Goal: Information Seeking & Learning: Learn about a topic

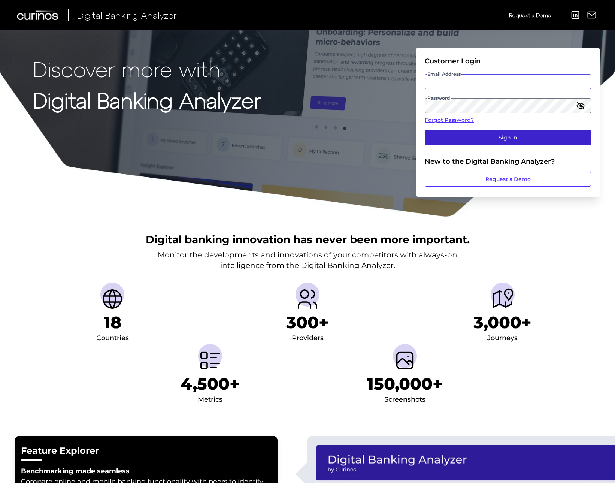
type input "[PERSON_NAME][EMAIL_ADDRESS][PERSON_NAME][DOMAIN_NAME]"
click at [508, 139] on button "Sign In" at bounding box center [508, 137] width 166 height 15
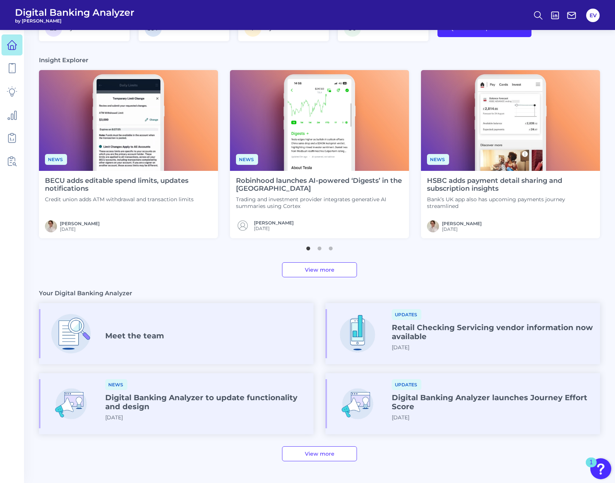
scroll to position [134, 0]
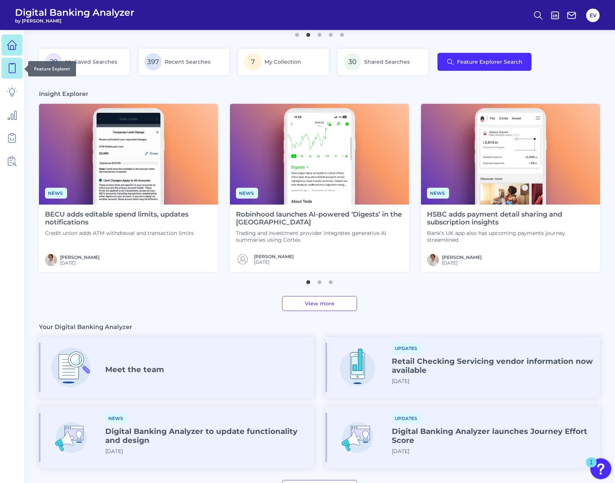
click at [15, 70] on icon at bounding box center [12, 68] width 10 height 10
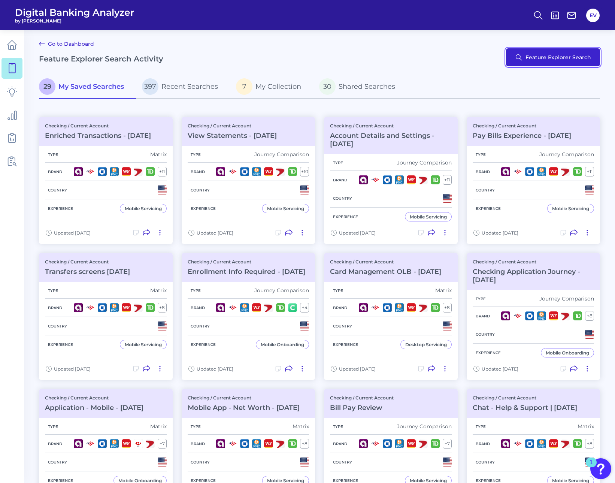
click at [542, 61] on button "Feature Explorer Search" at bounding box center [553, 57] width 94 height 18
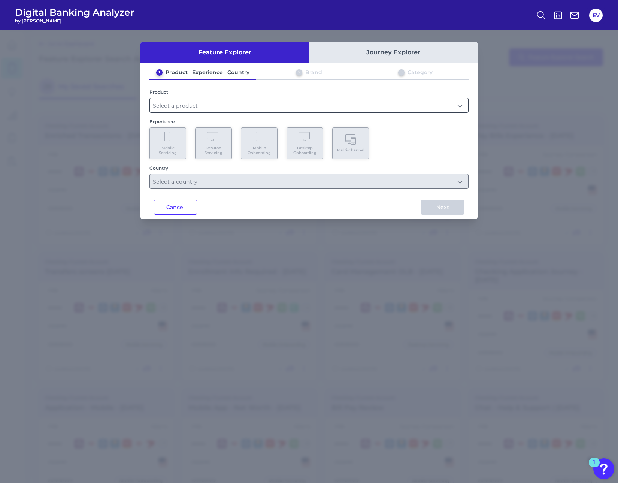
click at [189, 107] on input "text" at bounding box center [309, 105] width 318 height 14
click at [186, 120] on span "Checking / Current Account" at bounding box center [192, 123] width 73 height 7
type input "Checking / Current Account"
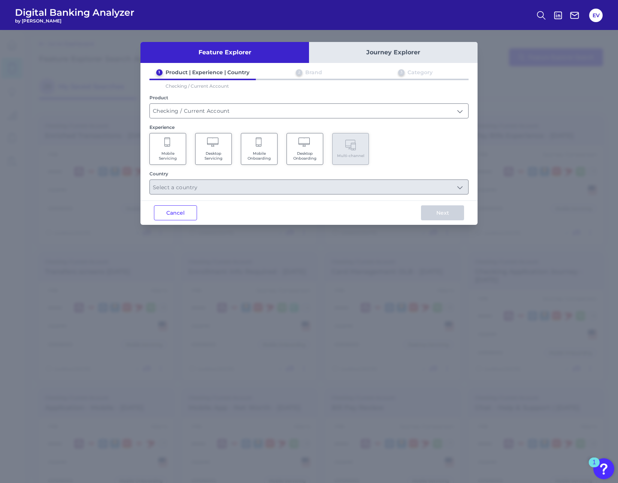
click at [170, 149] on Servicing "Mobile Servicing" at bounding box center [167, 149] width 37 height 32
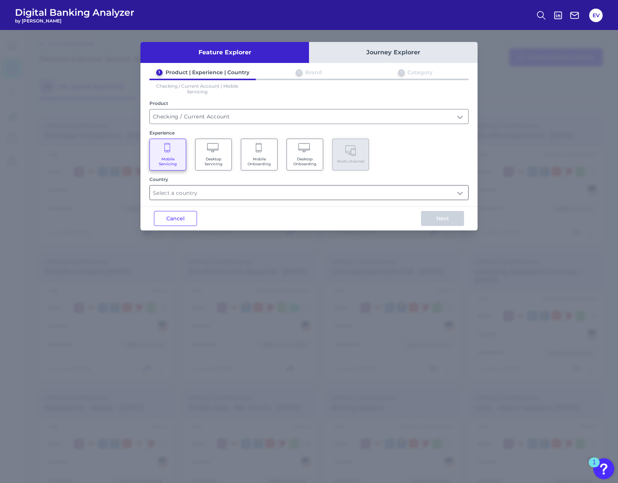
click at [200, 192] on input "text" at bounding box center [309, 192] width 318 height 14
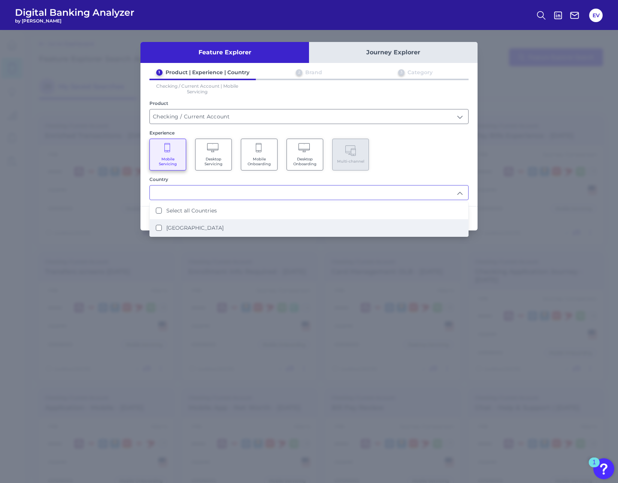
click at [192, 225] on label "[GEOGRAPHIC_DATA]" at bounding box center [194, 227] width 57 height 7
type input "Select all Countries"
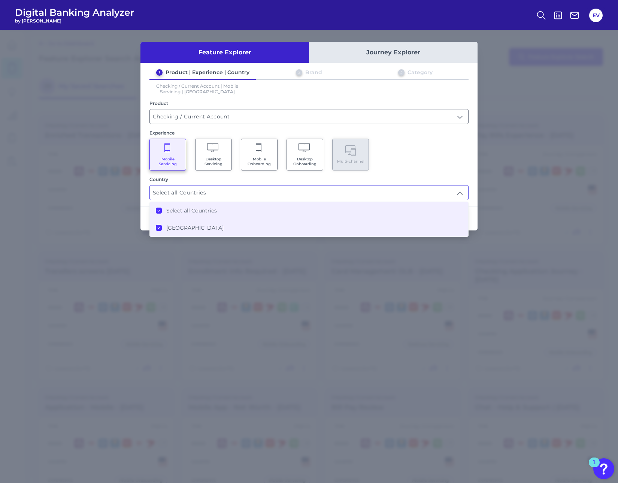
click at [410, 146] on div "Mobile Servicing Desktop Servicing Mobile Onboarding Desktop Onboarding Multi-c…" at bounding box center [308, 155] width 319 height 32
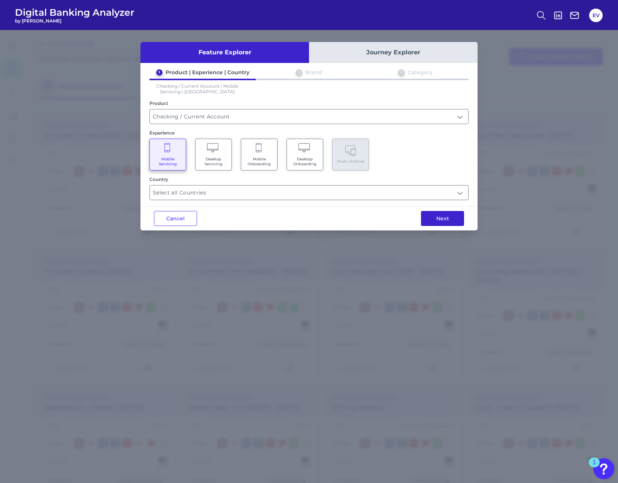
click at [440, 224] on button "Next" at bounding box center [442, 218] width 43 height 15
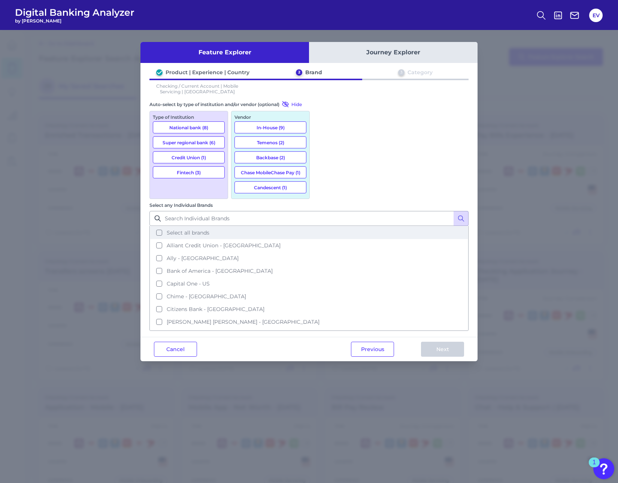
click at [321, 226] on button "Select all brands" at bounding box center [309, 232] width 318 height 13
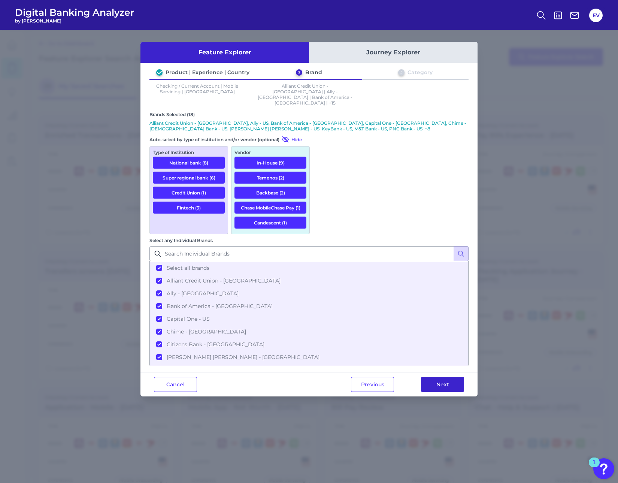
click at [432, 377] on button "Next" at bounding box center [442, 384] width 43 height 15
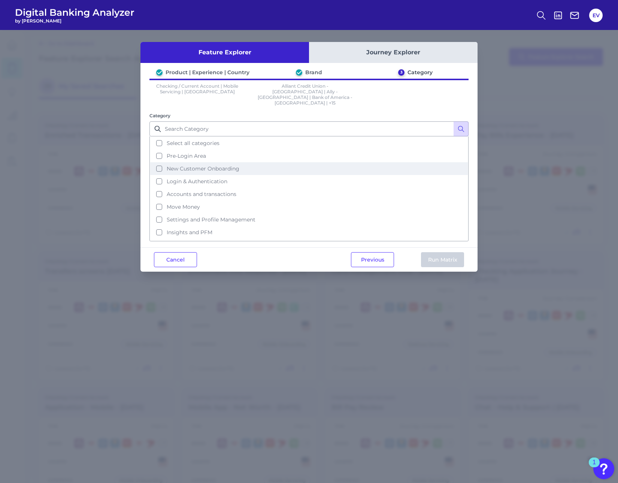
scroll to position [36, 0]
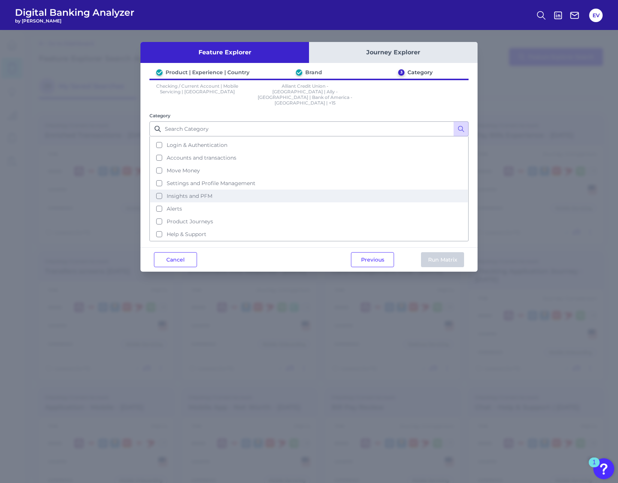
click at [194, 192] on span "Insights and PFM" at bounding box center [190, 195] width 46 height 7
click at [436, 252] on button "Run Matrix" at bounding box center [442, 259] width 43 height 15
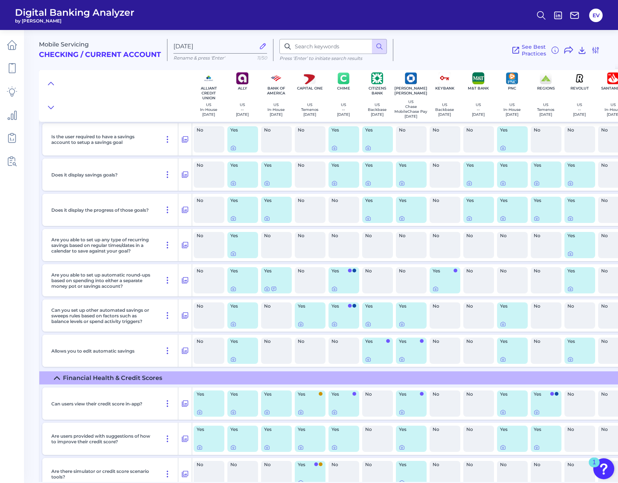
scroll to position [835, 0]
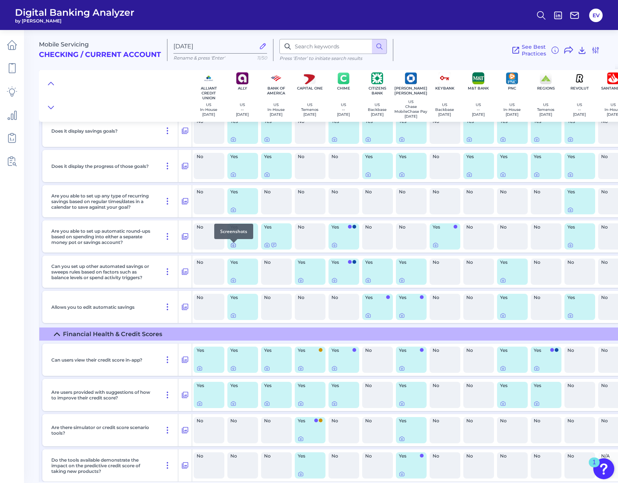
click at [235, 248] on icon at bounding box center [233, 245] width 6 height 6
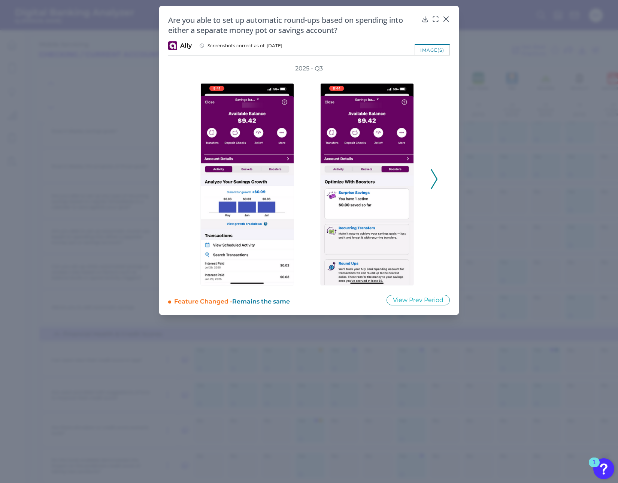
click at [433, 173] on polyline at bounding box center [434, 178] width 6 height 19
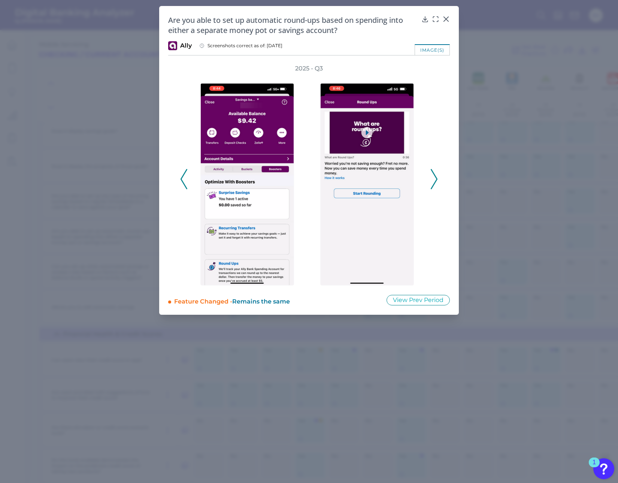
click at [433, 173] on polyline at bounding box center [434, 178] width 6 height 19
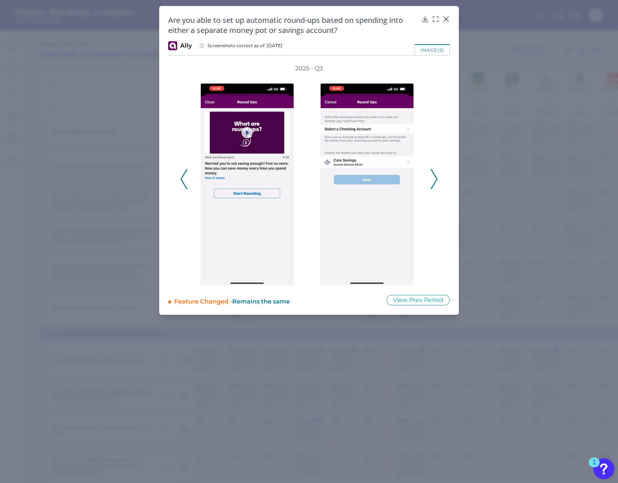
click at [433, 173] on polyline at bounding box center [434, 178] width 6 height 19
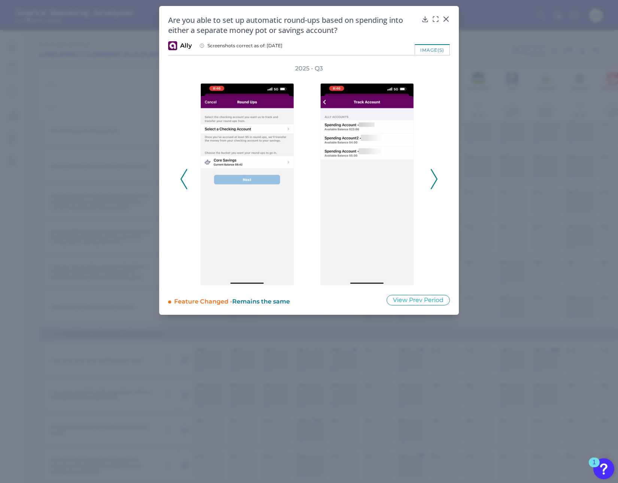
click at [433, 173] on polyline at bounding box center [434, 178] width 6 height 19
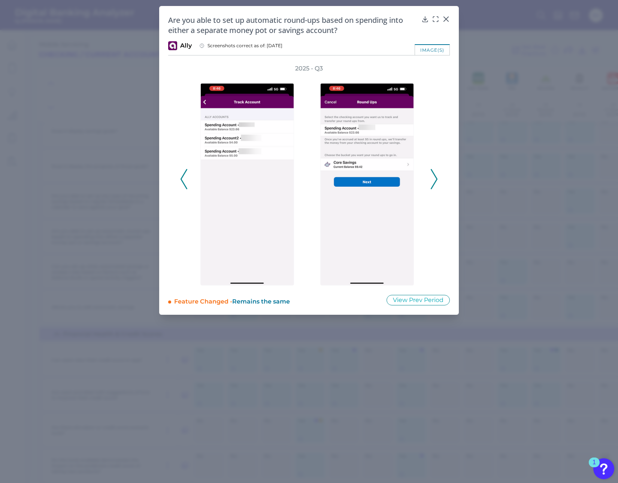
click at [433, 173] on polyline at bounding box center [434, 178] width 6 height 19
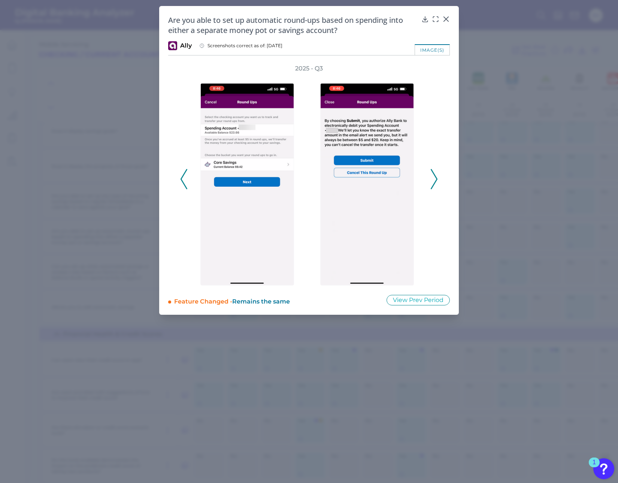
click at [433, 173] on polyline at bounding box center [434, 178] width 6 height 19
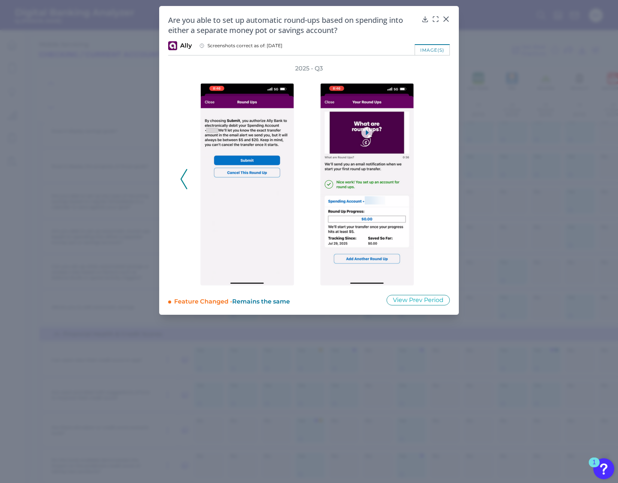
click at [433, 173] on div "2025 - Q3" at bounding box center [309, 174] width 258 height 221
click at [445, 18] on icon at bounding box center [446, 19] width 4 height 4
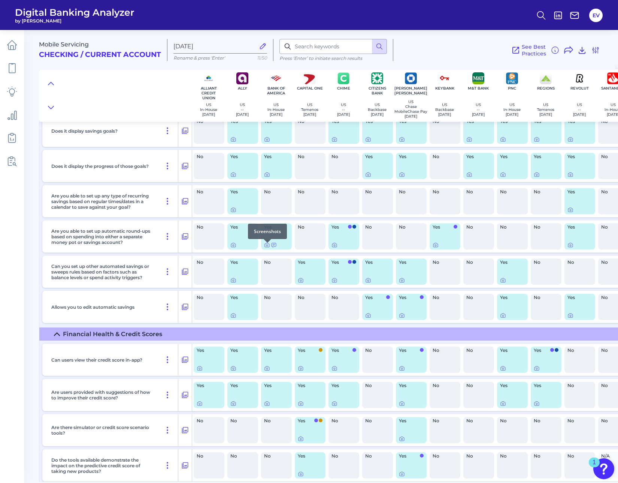
click at [267, 246] on div at bounding box center [267, 242] width 7 height 7
click at [267, 248] on icon at bounding box center [267, 245] width 6 height 6
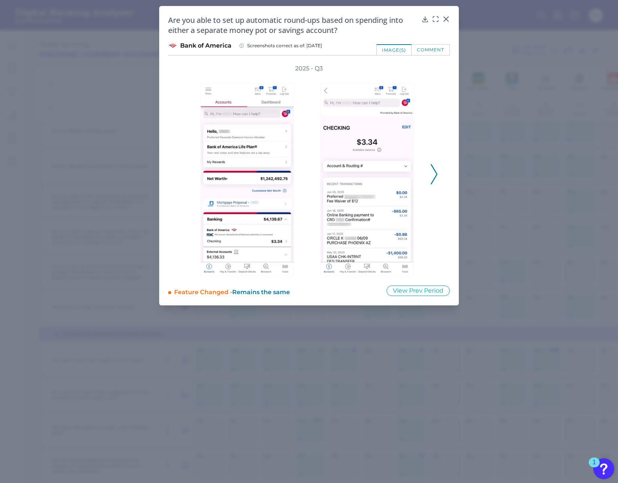
click at [431, 175] on icon at bounding box center [434, 174] width 7 height 20
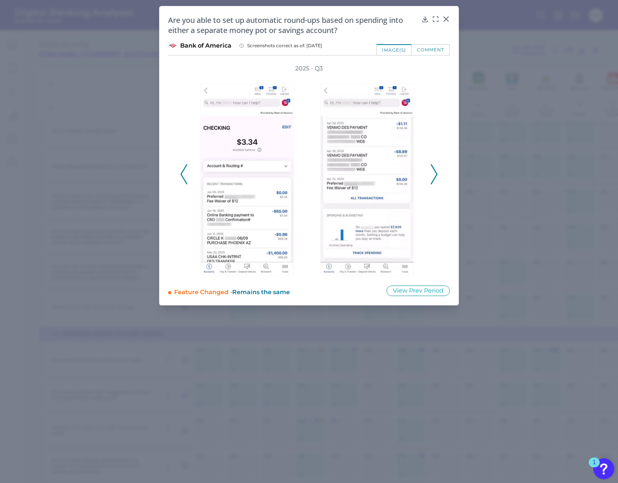
click at [436, 173] on icon at bounding box center [434, 174] width 7 height 20
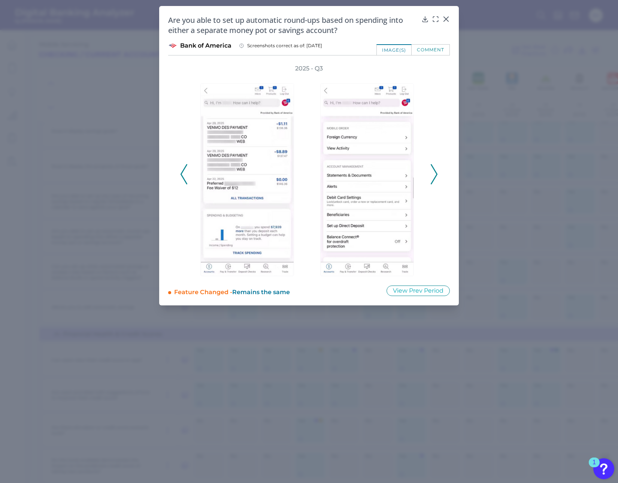
click at [436, 173] on icon at bounding box center [434, 174] width 7 height 20
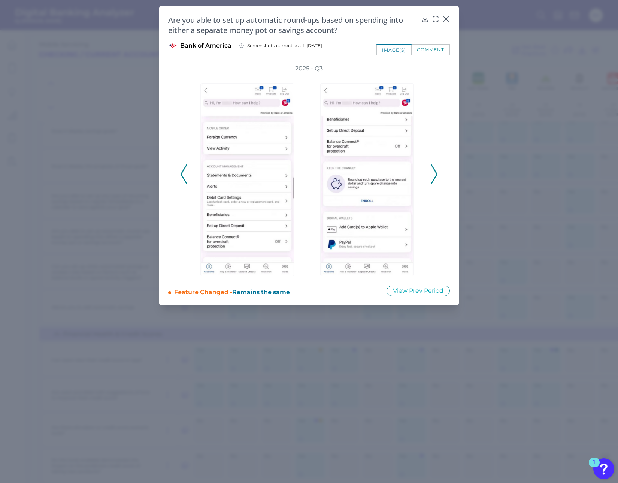
click at [436, 173] on icon at bounding box center [434, 174] width 7 height 20
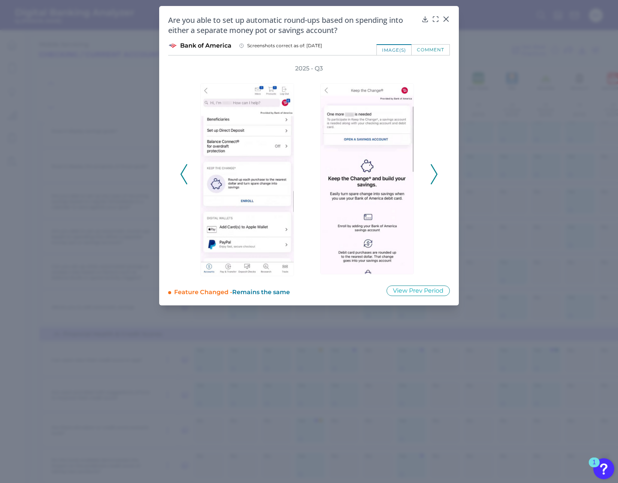
click at [436, 173] on icon at bounding box center [434, 174] width 7 height 20
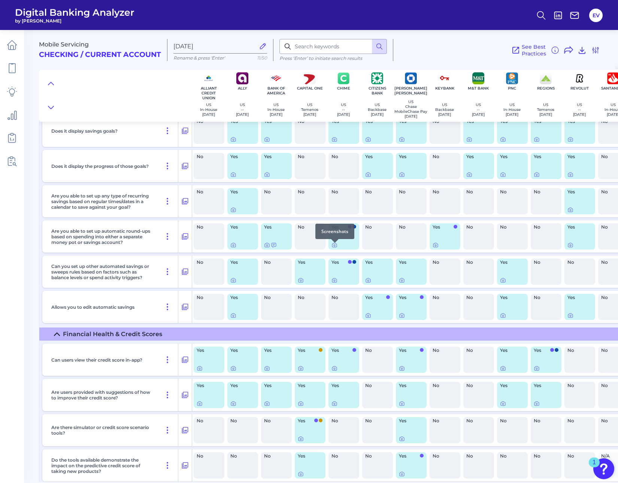
click at [335, 246] on div at bounding box center [334, 242] width 7 height 7
click at [333, 247] on icon at bounding box center [334, 245] width 6 height 6
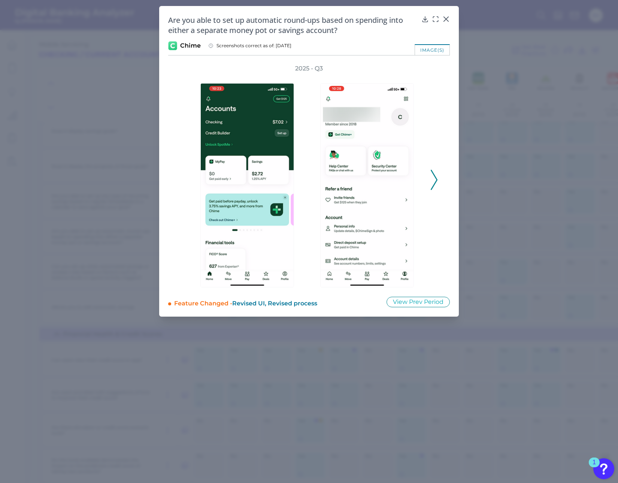
click at [434, 176] on icon at bounding box center [434, 180] width 7 height 20
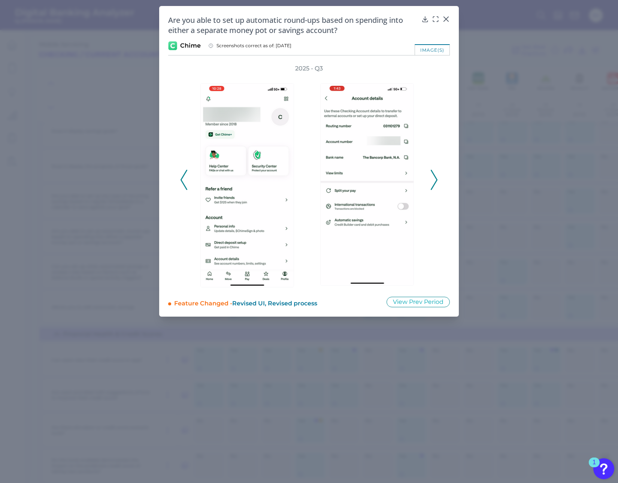
click at [183, 180] on icon at bounding box center [184, 180] width 7 height 20
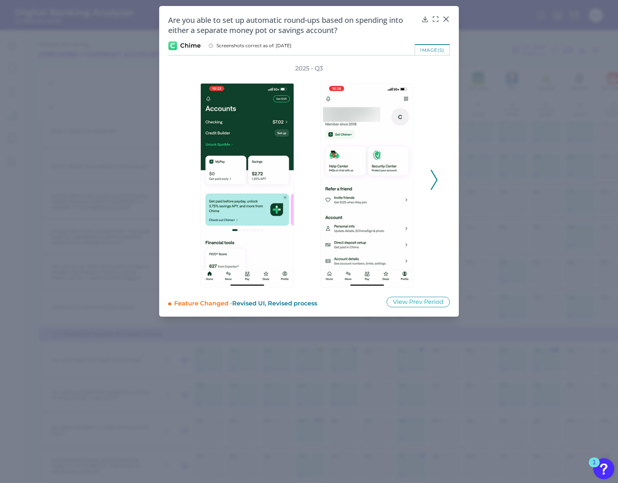
click at [435, 177] on polyline at bounding box center [434, 179] width 6 height 19
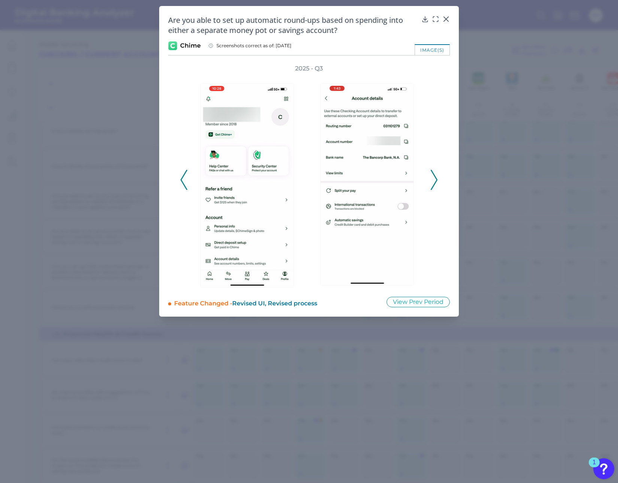
click at [435, 177] on polyline at bounding box center [434, 179] width 6 height 19
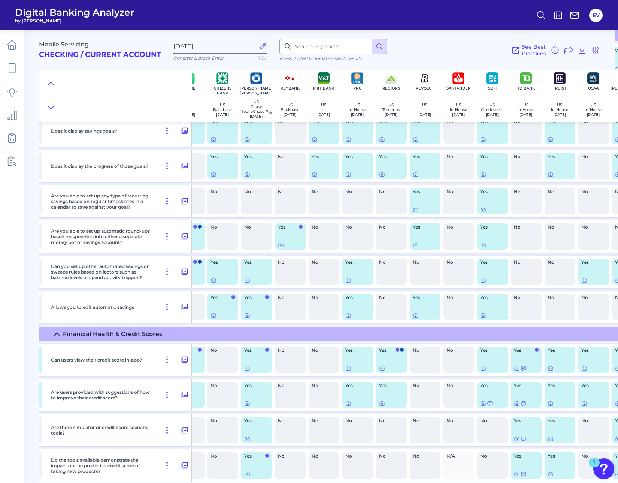
scroll to position [835, 187]
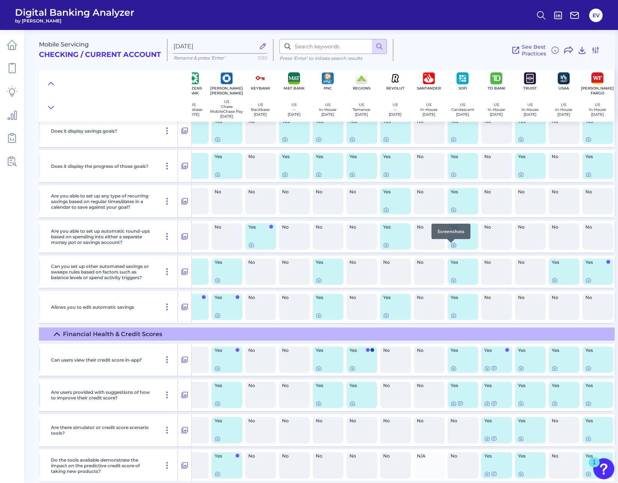
click at [451, 247] on icon at bounding box center [454, 245] width 6 height 6
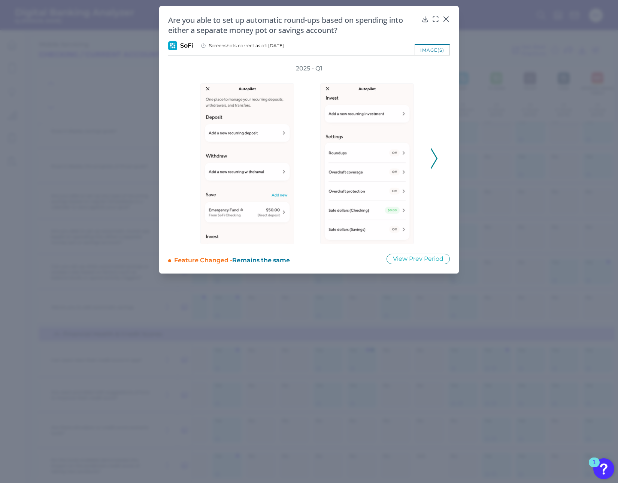
click at [436, 159] on polyline at bounding box center [434, 158] width 6 height 19
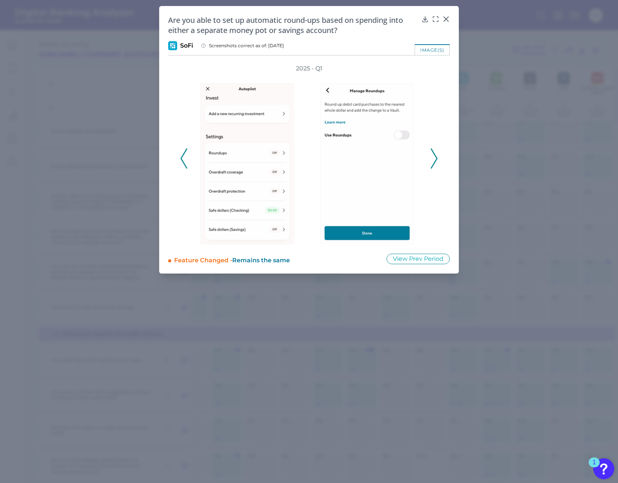
click at [436, 159] on polyline at bounding box center [434, 158] width 6 height 19
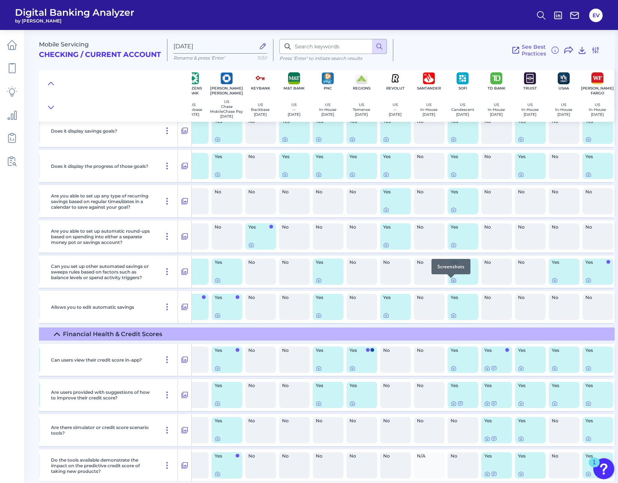
click at [452, 282] on icon at bounding box center [453, 280] width 4 height 4
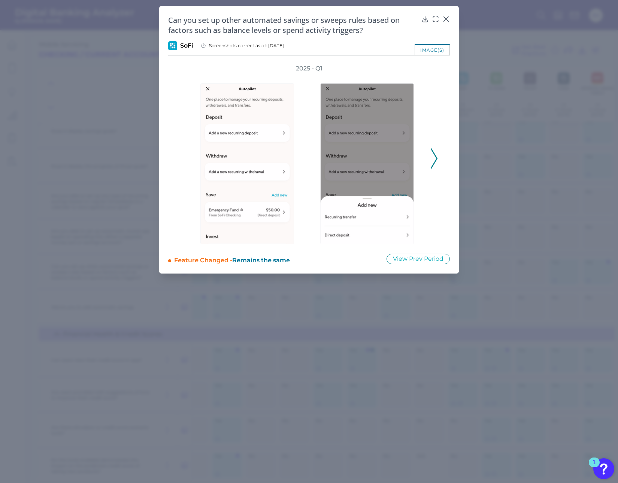
click at [434, 149] on icon at bounding box center [434, 158] width 7 height 20
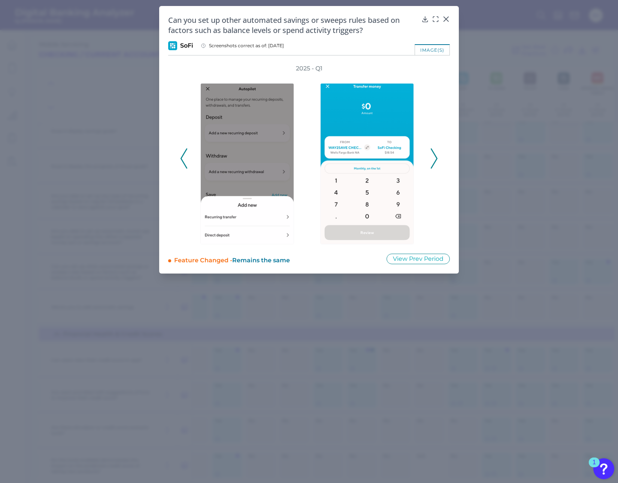
click at [436, 151] on icon at bounding box center [434, 158] width 7 height 20
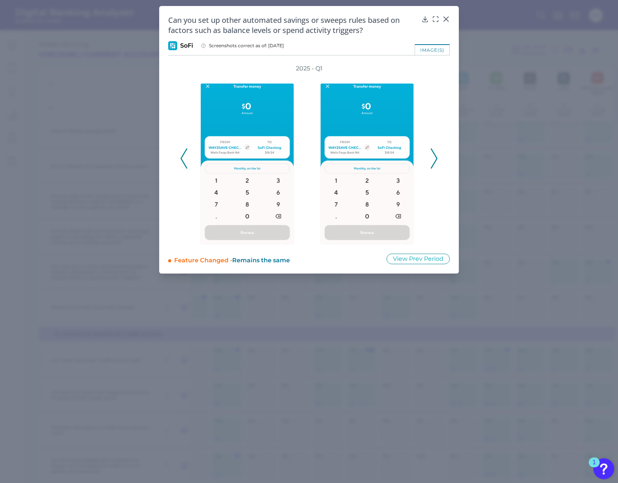
click at [436, 151] on icon at bounding box center [434, 158] width 7 height 20
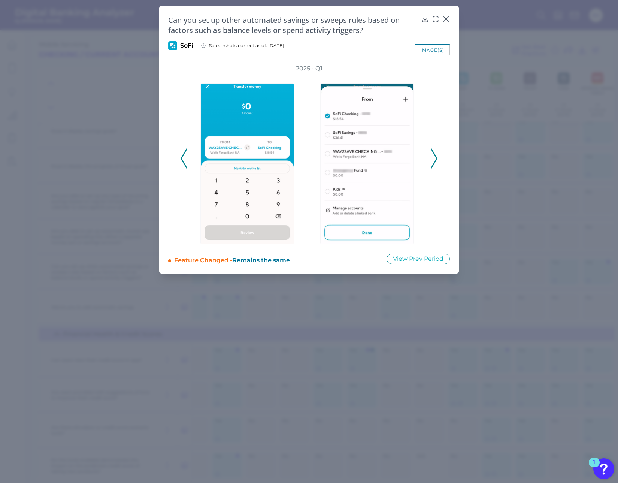
click at [436, 151] on icon at bounding box center [434, 158] width 7 height 20
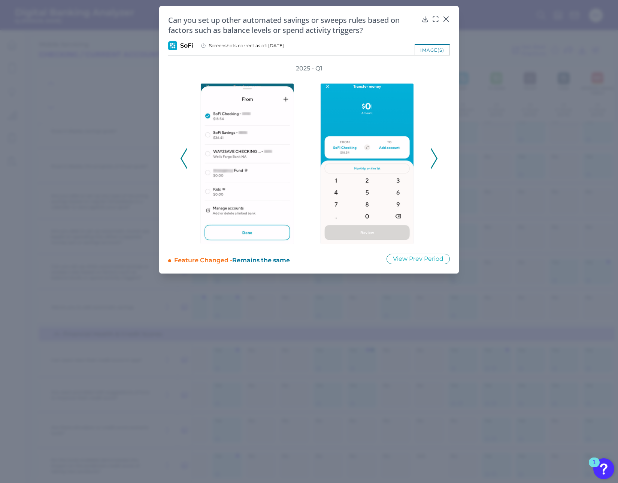
click at [436, 151] on icon at bounding box center [434, 158] width 7 height 20
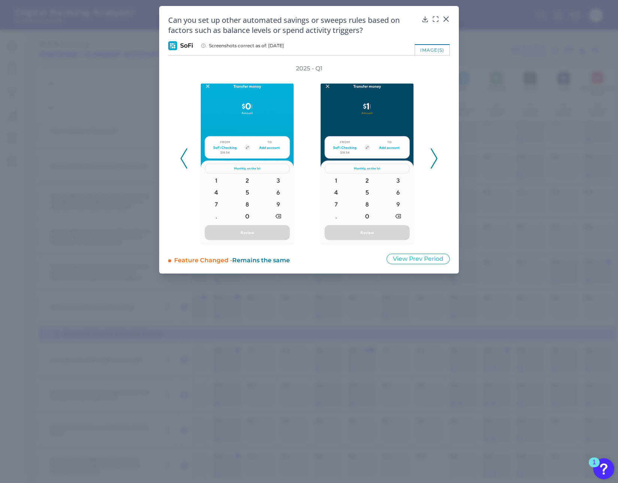
click at [435, 152] on icon at bounding box center [434, 158] width 7 height 20
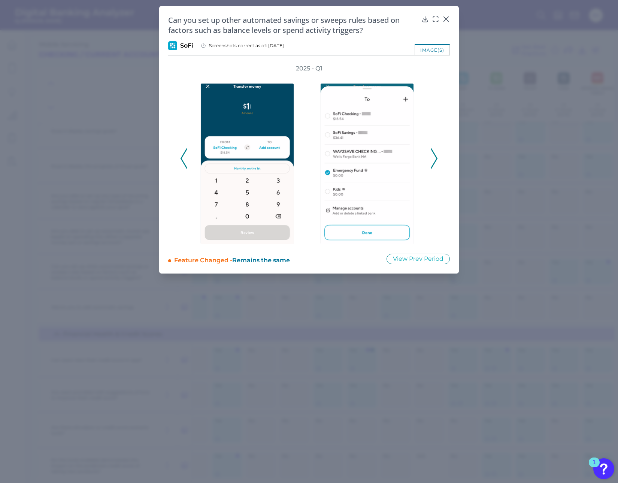
click at [435, 152] on icon at bounding box center [434, 158] width 7 height 20
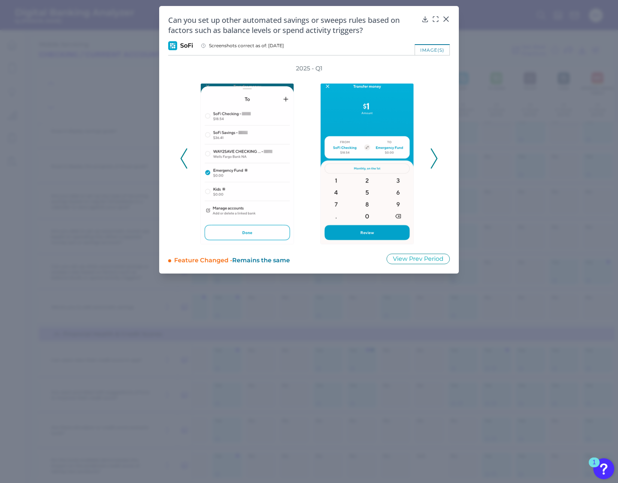
click at [435, 152] on icon at bounding box center [434, 158] width 7 height 20
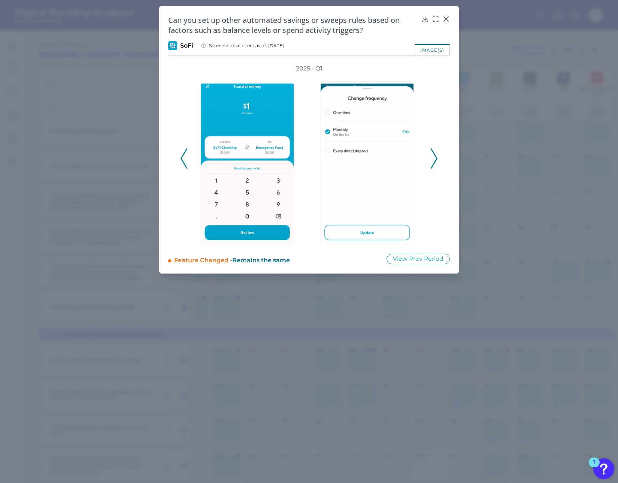
click at [435, 152] on icon at bounding box center [434, 158] width 7 height 20
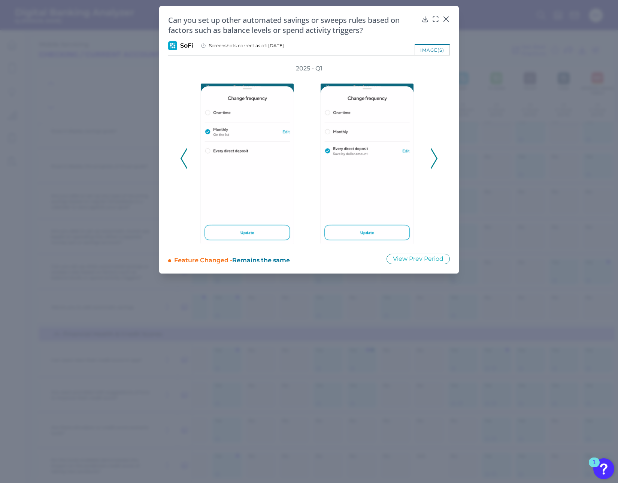
click at [435, 152] on icon at bounding box center [434, 158] width 7 height 20
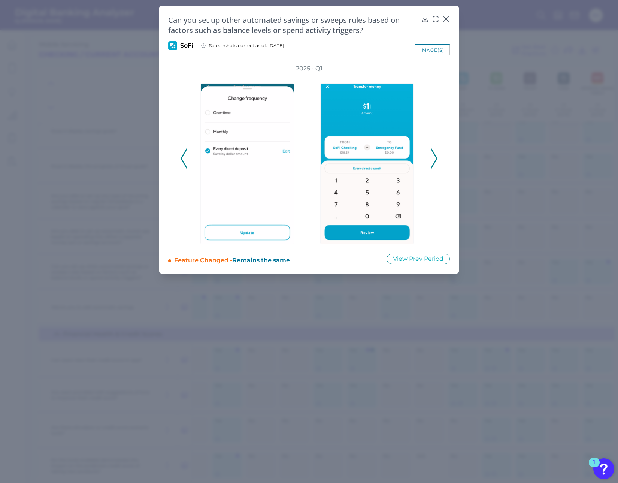
click at [435, 152] on icon at bounding box center [434, 158] width 7 height 20
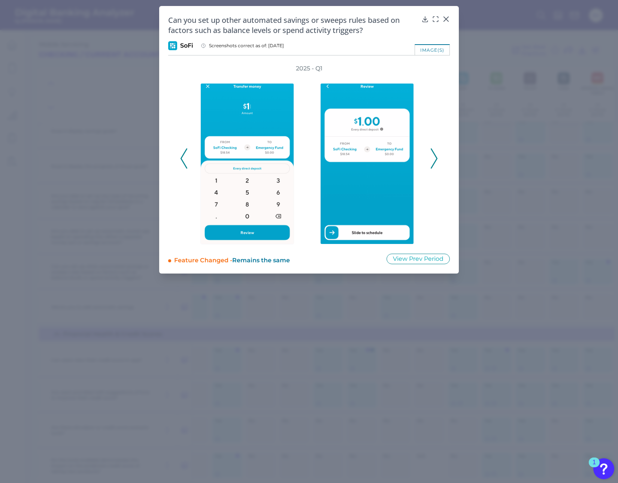
click at [435, 152] on icon at bounding box center [434, 158] width 7 height 20
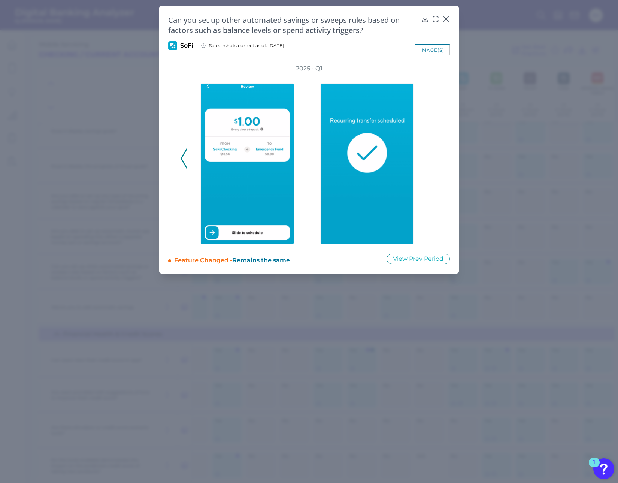
click at [435, 152] on div "2025 - Q1" at bounding box center [309, 154] width 258 height 180
